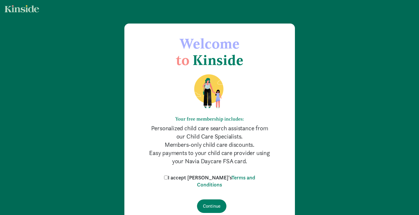
click at [178, 180] on label "I accept [PERSON_NAME]'s Terms and Conditions" at bounding box center [209, 181] width 94 height 14
click at [168, 179] on input "I accept [PERSON_NAME]'s Terms and Conditions" at bounding box center [166, 177] width 4 height 4
checkbox input "true"
click at [213, 204] on input "Continue" at bounding box center [211, 206] width 29 height 14
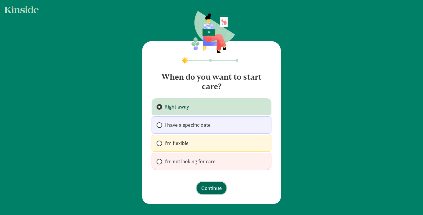
click at [207, 189] on span "Continue" at bounding box center [211, 188] width 21 height 8
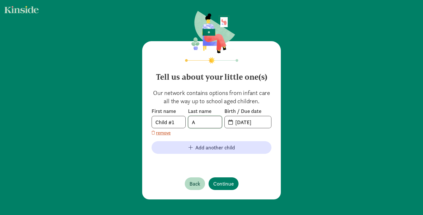
click at [200, 123] on input "A" at bounding box center [204, 122] width 33 height 12
click at [250, 123] on input "[DATE]" at bounding box center [251, 122] width 39 height 12
click at [241, 123] on input "[DATE]" at bounding box center [251, 122] width 39 height 12
click at [265, 120] on input "[DATE]" at bounding box center [251, 122] width 39 height 12
type input "[DATE]"
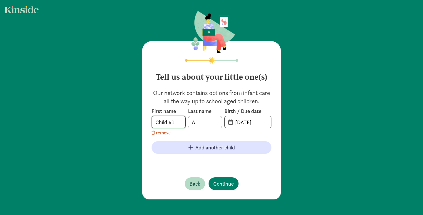
click at [177, 124] on input "Child #1" at bounding box center [168, 122] width 33 height 12
drag, startPoint x: 177, startPoint y: 124, endPoint x: 150, endPoint y: 122, distance: 27.4
click at [152, 122] on span "Child #1" at bounding box center [169, 122] width 34 height 12
type input "[PERSON_NAME]"
click at [226, 186] on span "Continue" at bounding box center [223, 184] width 21 height 8
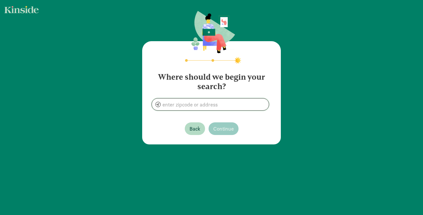
click at [220, 104] on input at bounding box center [210, 104] width 117 height 12
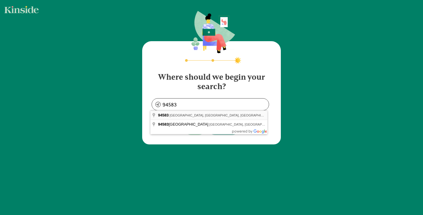
type input "[GEOGRAPHIC_DATA], [GEOGRAPHIC_DATA]"
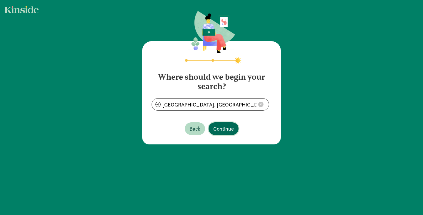
click at [217, 126] on span "Continue" at bounding box center [223, 129] width 21 height 8
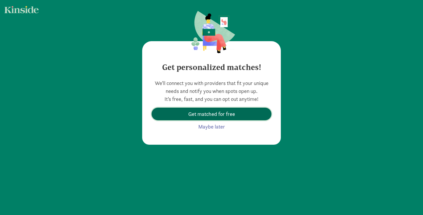
click at [221, 114] on span "Get matched for free" at bounding box center [211, 114] width 47 height 8
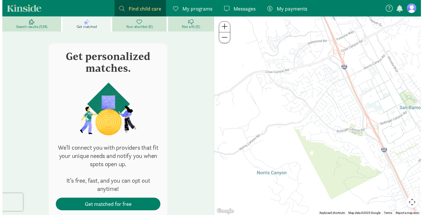
scroll to position [95, 0]
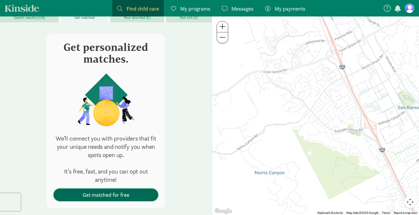
click at [151, 191] on span "Get matched for free" at bounding box center [105, 195] width 95 height 8
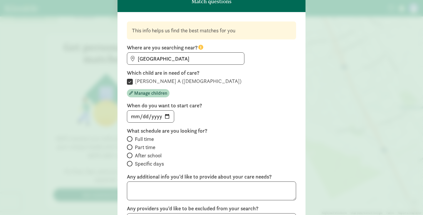
scroll to position [28, 0]
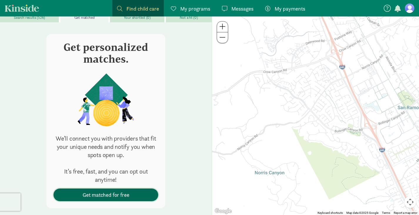
click at [128, 191] on span "Get matched for free" at bounding box center [106, 195] width 47 height 8
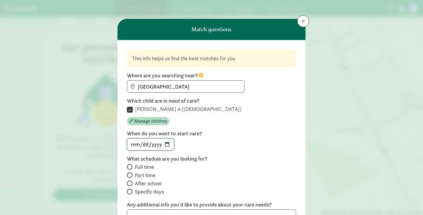
click at [167, 144] on input "[DATE]" at bounding box center [150, 144] width 47 height 12
type input "[DATE]"
click at [132, 172] on label "Full time" at bounding box center [211, 175] width 169 height 7
click at [131, 166] on input "Full time" at bounding box center [129, 167] width 4 height 4
radio input "true"
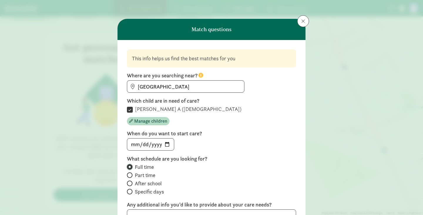
scroll to position [105, 0]
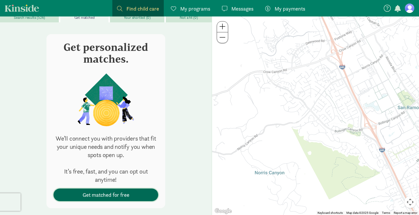
click at [97, 191] on span "Get matched for free" at bounding box center [106, 195] width 47 height 8
click at [119, 191] on span "Get matched for free" at bounding box center [106, 195] width 47 height 8
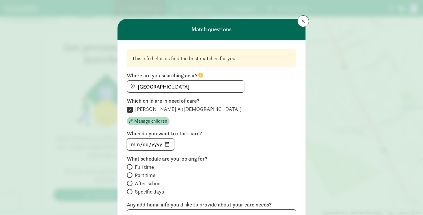
click at [165, 143] on input "[DATE]" at bounding box center [150, 144] width 47 height 12
type input "[DATE]"
click at [129, 165] on input "Full time" at bounding box center [129, 167] width 4 height 4
radio input "true"
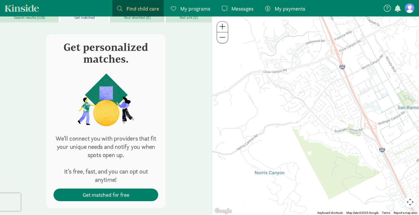
click at [192, 8] on span "My programs" at bounding box center [195, 9] width 30 height 8
